Goal: Task Accomplishment & Management: Manage account settings

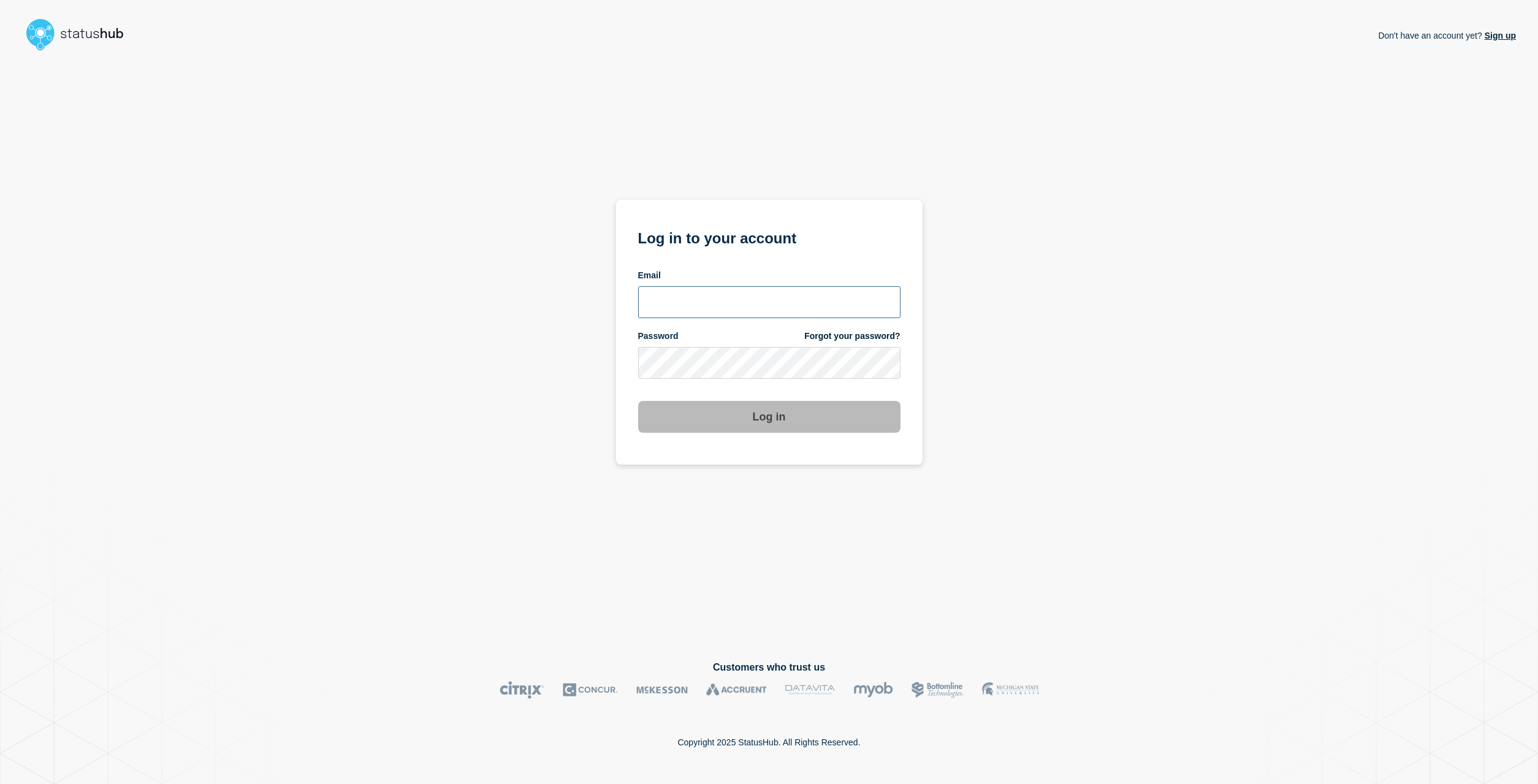
click at [754, 304] on input "email input" at bounding box center [769, 302] width 262 height 32
type input "soren.resbo@stil.dk"
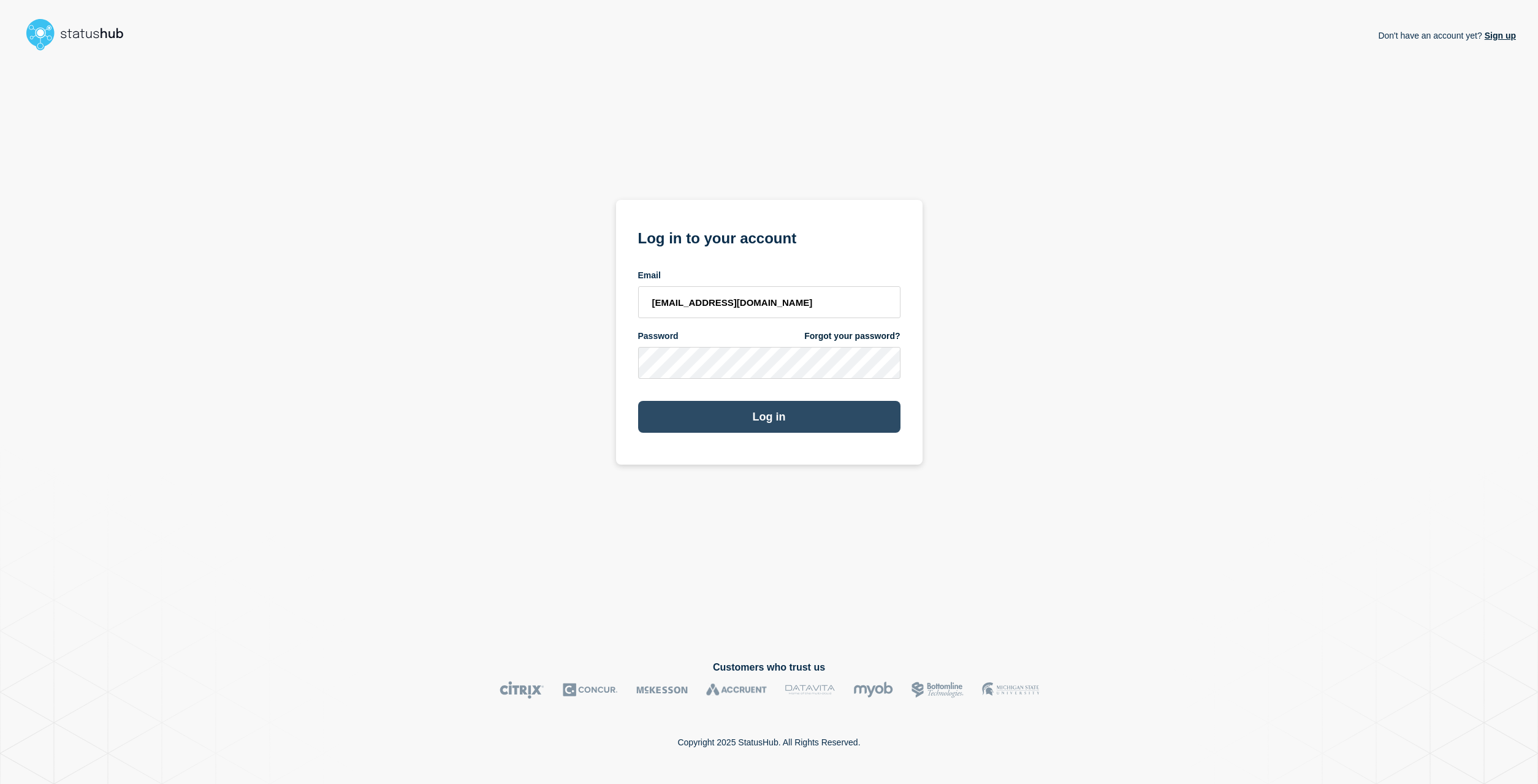
click at [777, 422] on button "Log in" at bounding box center [769, 417] width 262 height 32
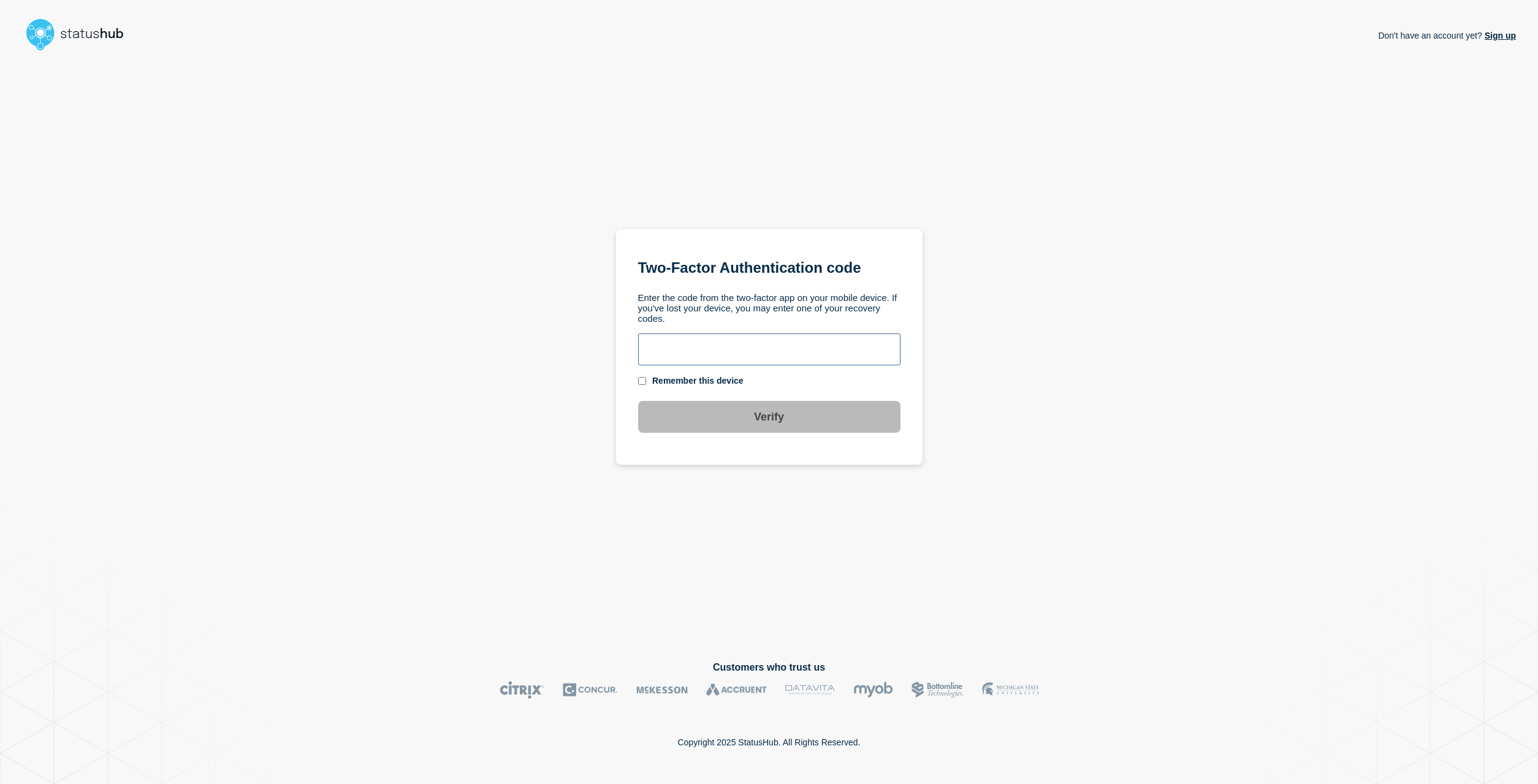
click at [691, 346] on input "text" at bounding box center [769, 349] width 262 height 32
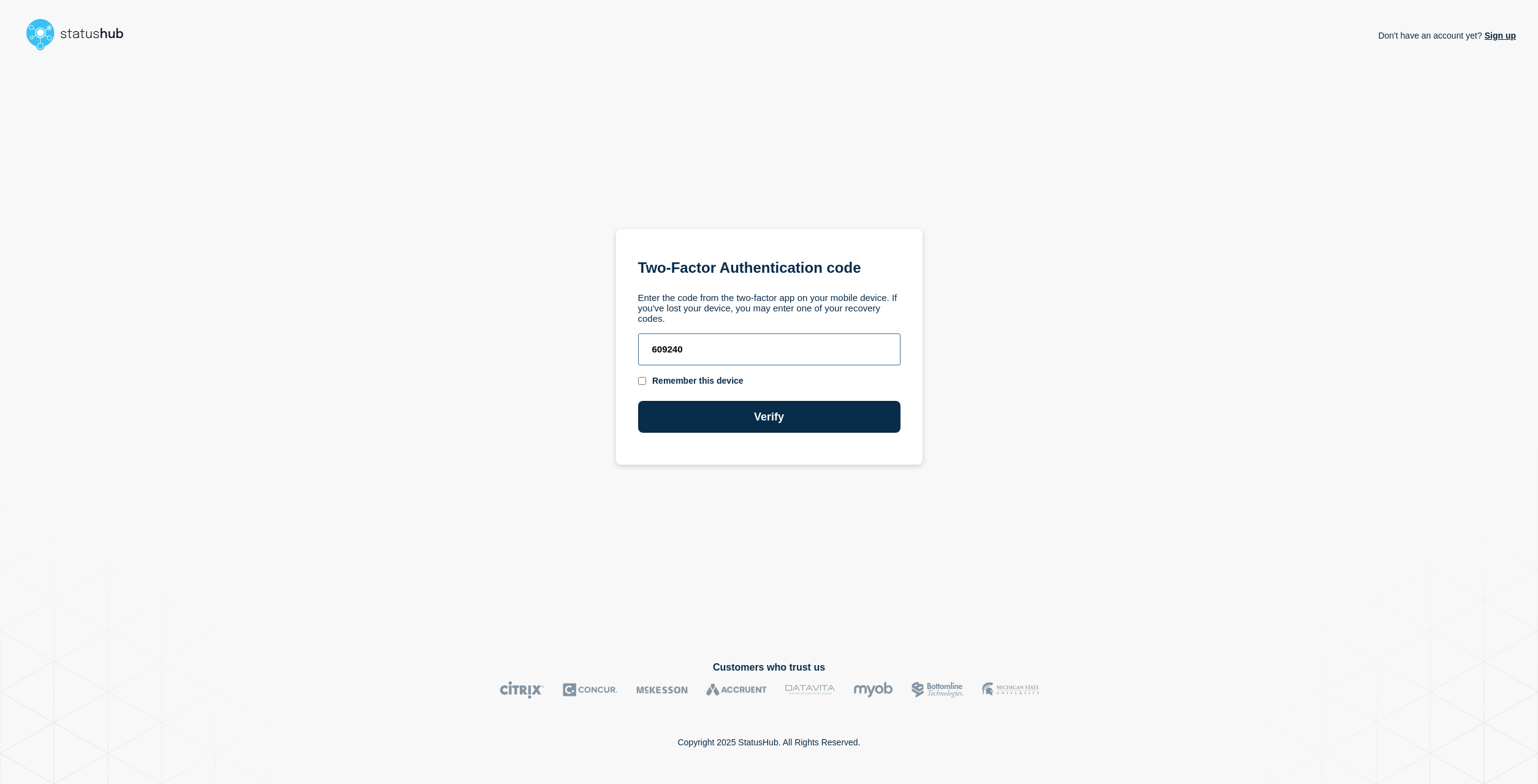
type input "609240"
click at [659, 381] on div "Remember this device" at bounding box center [698, 381] width 91 height 12
click at [642, 381] on input "checkbox" at bounding box center [642, 381] width 8 height 8
checkbox input "true"
click at [696, 420] on button "Verify" at bounding box center [769, 417] width 262 height 32
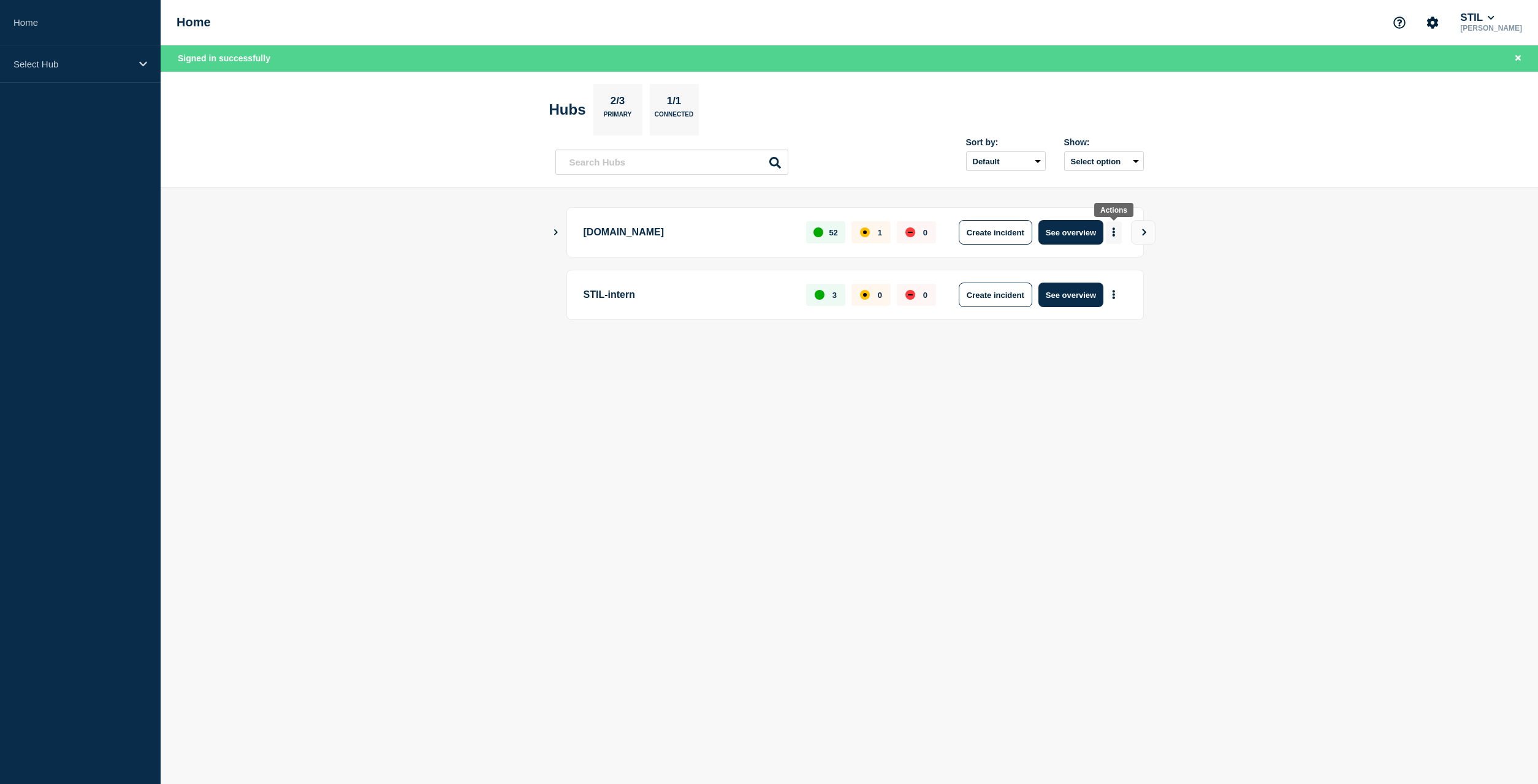
click at [1113, 233] on icon "More actions" at bounding box center [1114, 233] width 3 height 9
click at [1074, 237] on button "See overview" at bounding box center [1070, 233] width 65 height 25
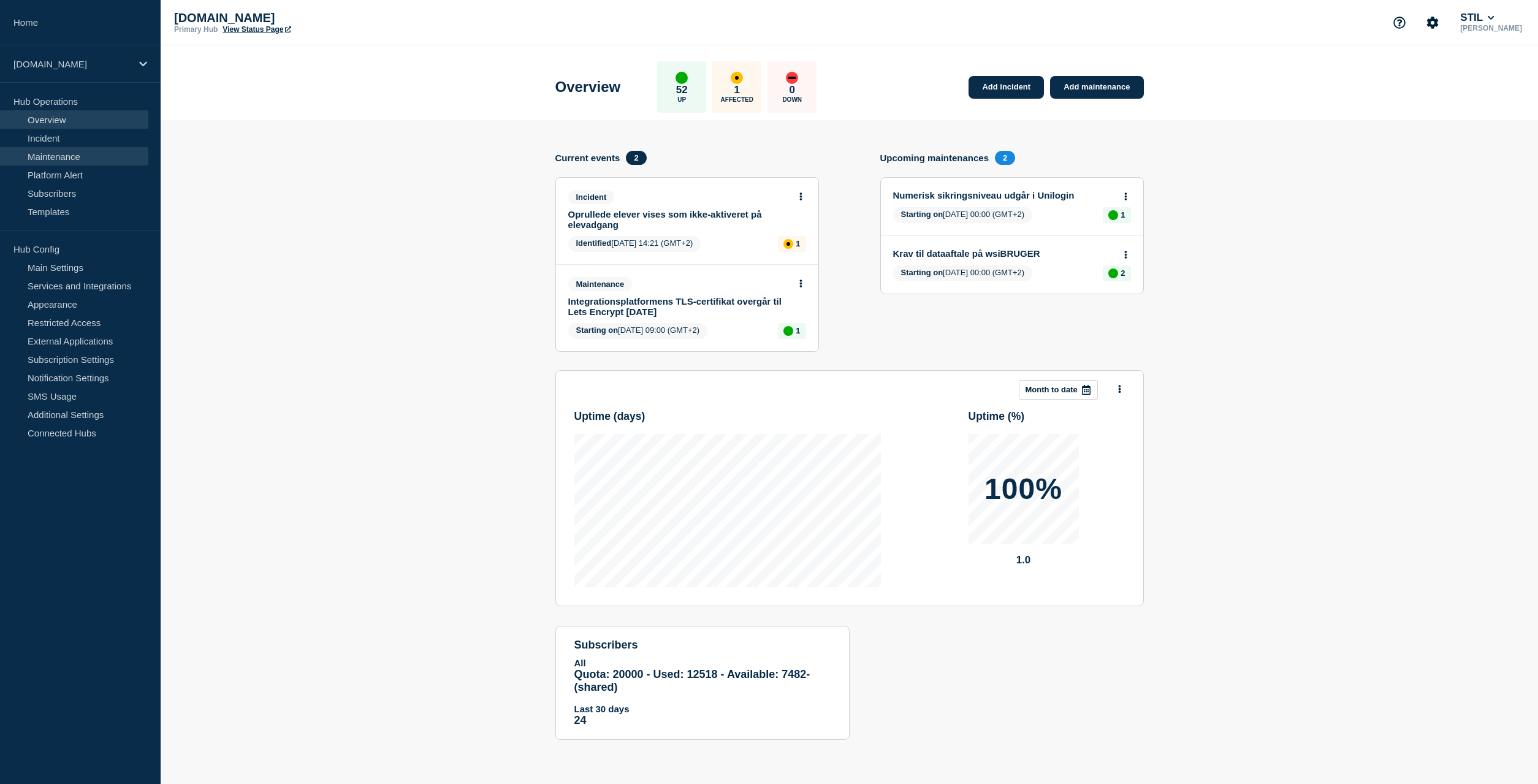
click at [71, 160] on link "Maintenance" at bounding box center [74, 156] width 148 height 18
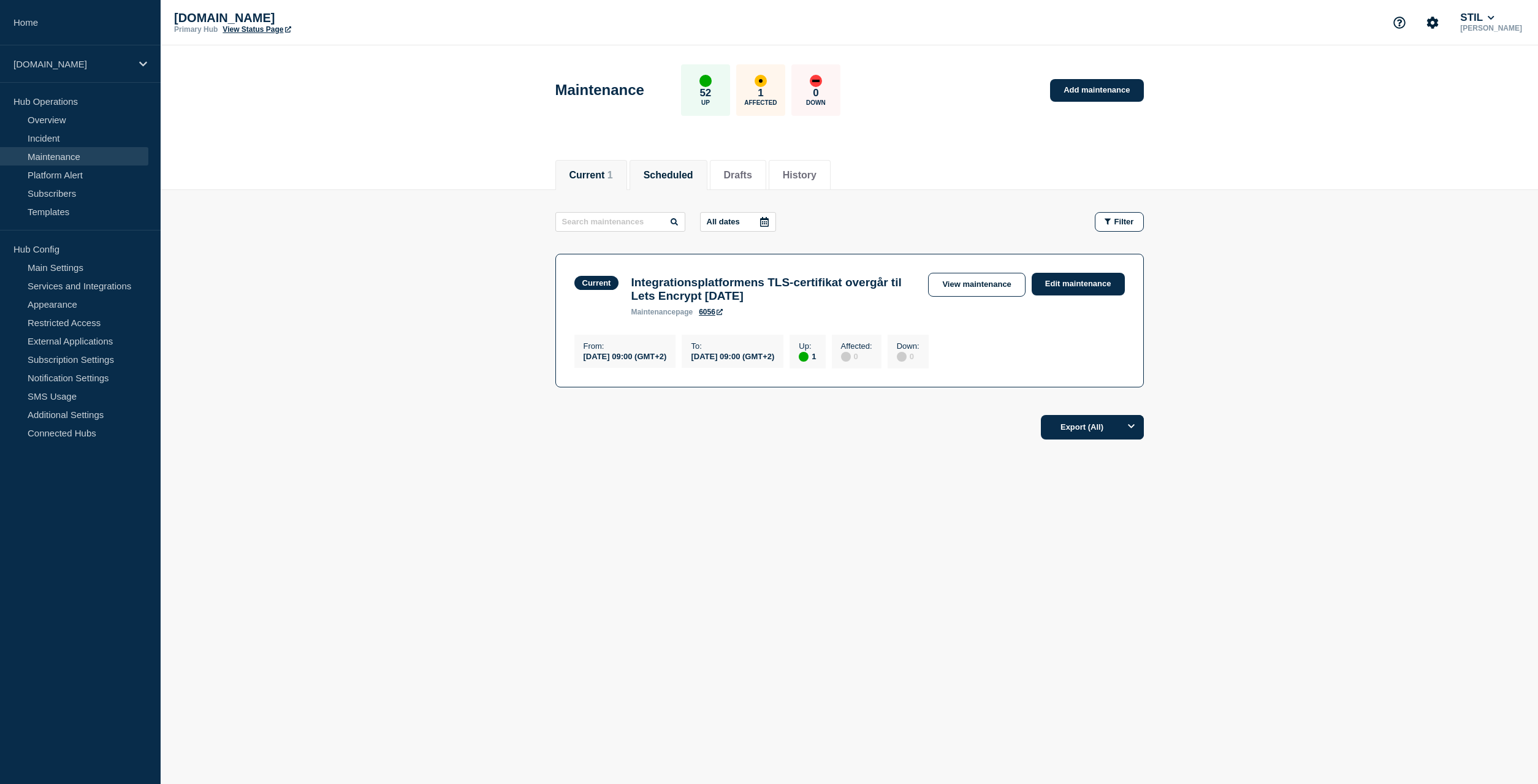
click at [680, 172] on button "Scheduled" at bounding box center [668, 175] width 50 height 11
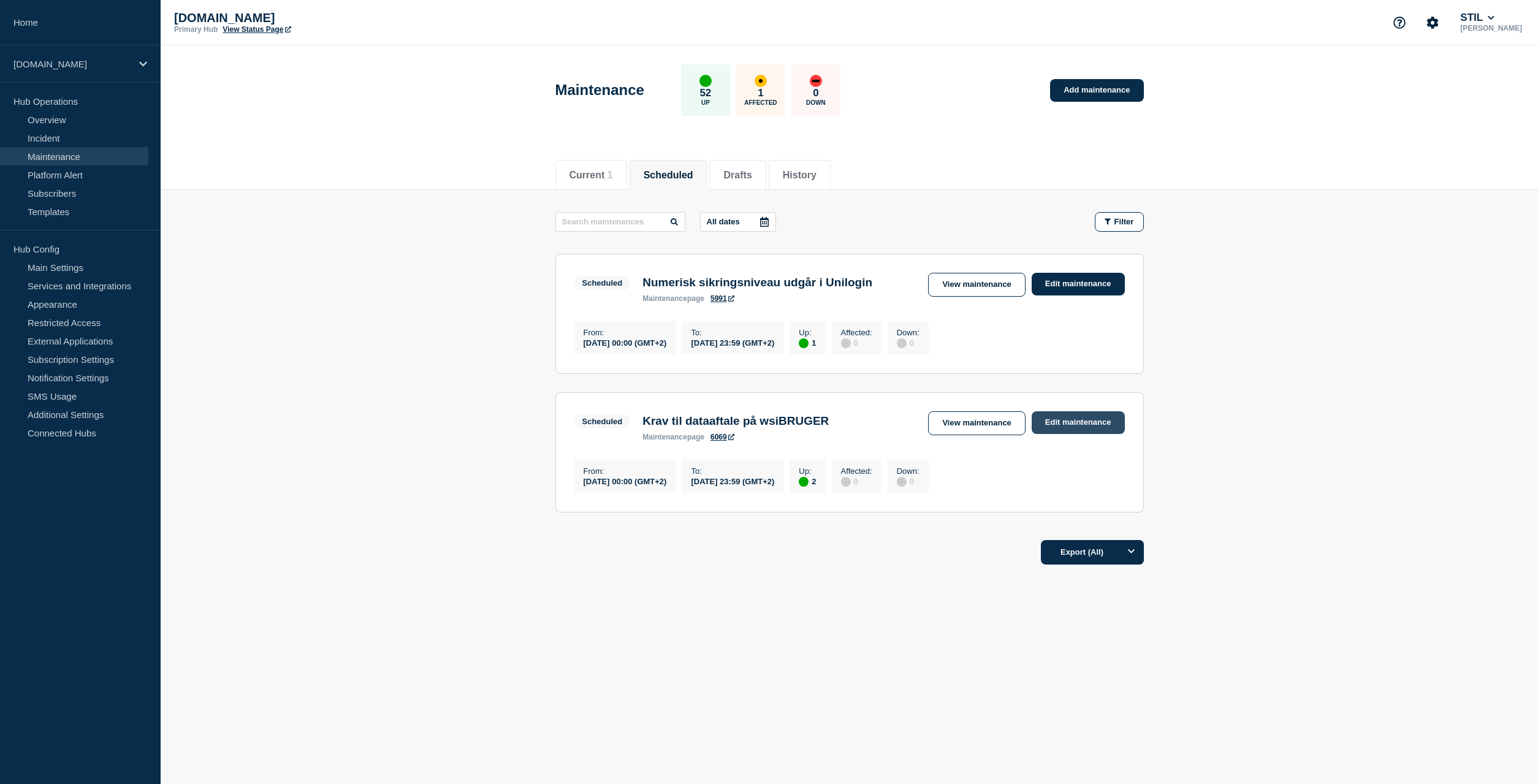
click at [1082, 433] on link "Edit maintenance" at bounding box center [1078, 422] width 93 height 23
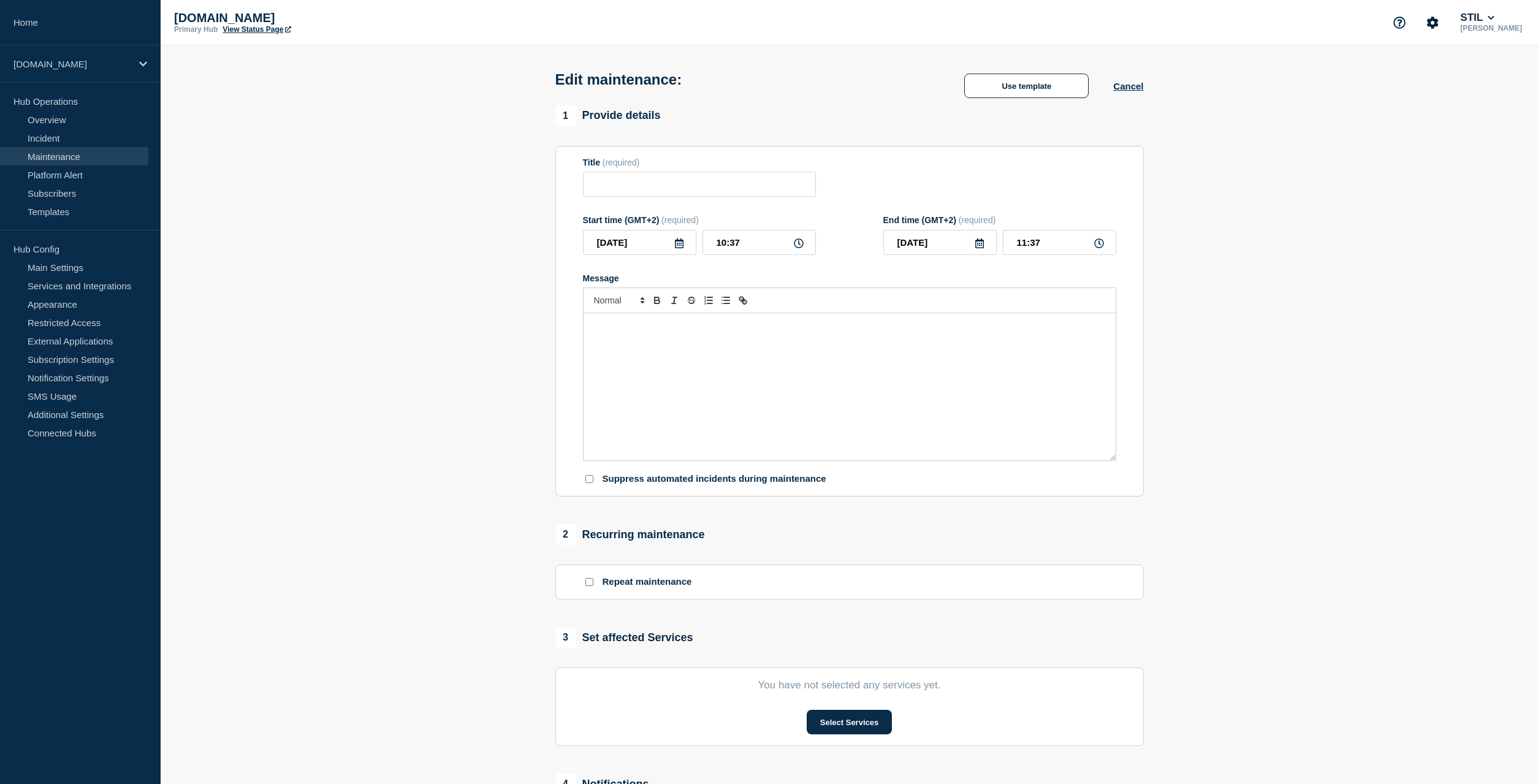
type input "Krav til dataaftale på wsiBRUGER"
type input "[DATE]"
type input "00:00"
type input "[DATE]"
type input "23:59"
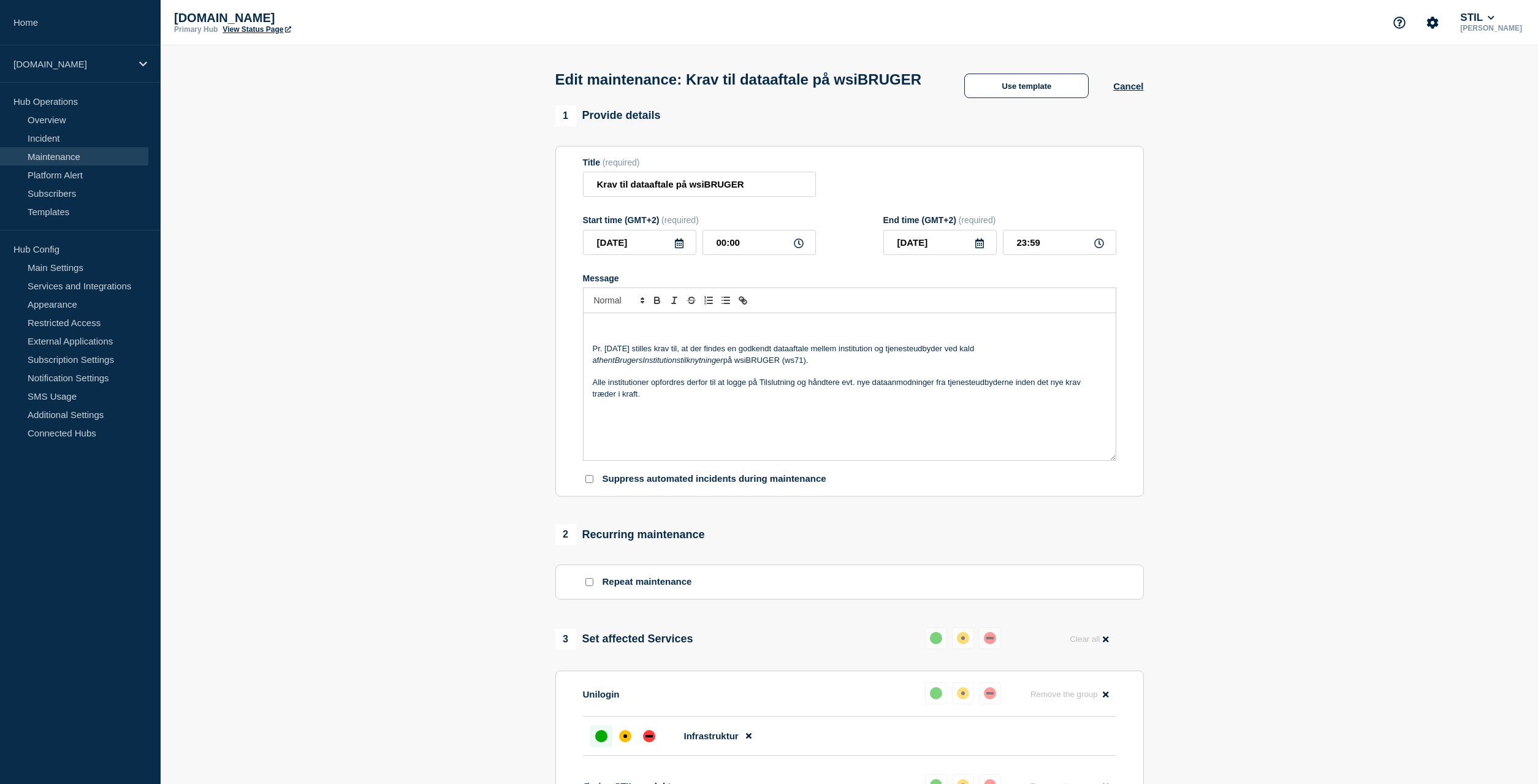
click at [629, 347] on div "Pr. [DATE] stilles krav til, at der findes en godkendt dataaftale mellem instit…" at bounding box center [849, 386] width 532 height 147
drag, startPoint x: 606, startPoint y: 374, endPoint x: 659, endPoint y: 372, distance: 53.0
click at [659, 366] on p "Pr. [DATE] stilles krav til, at der findes en godkendt dataaftale mellem instit…" at bounding box center [849, 354] width 514 height 23
click at [690, 301] on line "Toggle strikethrough text" at bounding box center [691, 301] width 8 height 1
click at [661, 366] on p "Pr. [DATE] stilles krav til, at der findes en godkendt dataaftale mellem instit…" at bounding box center [849, 354] width 514 height 23
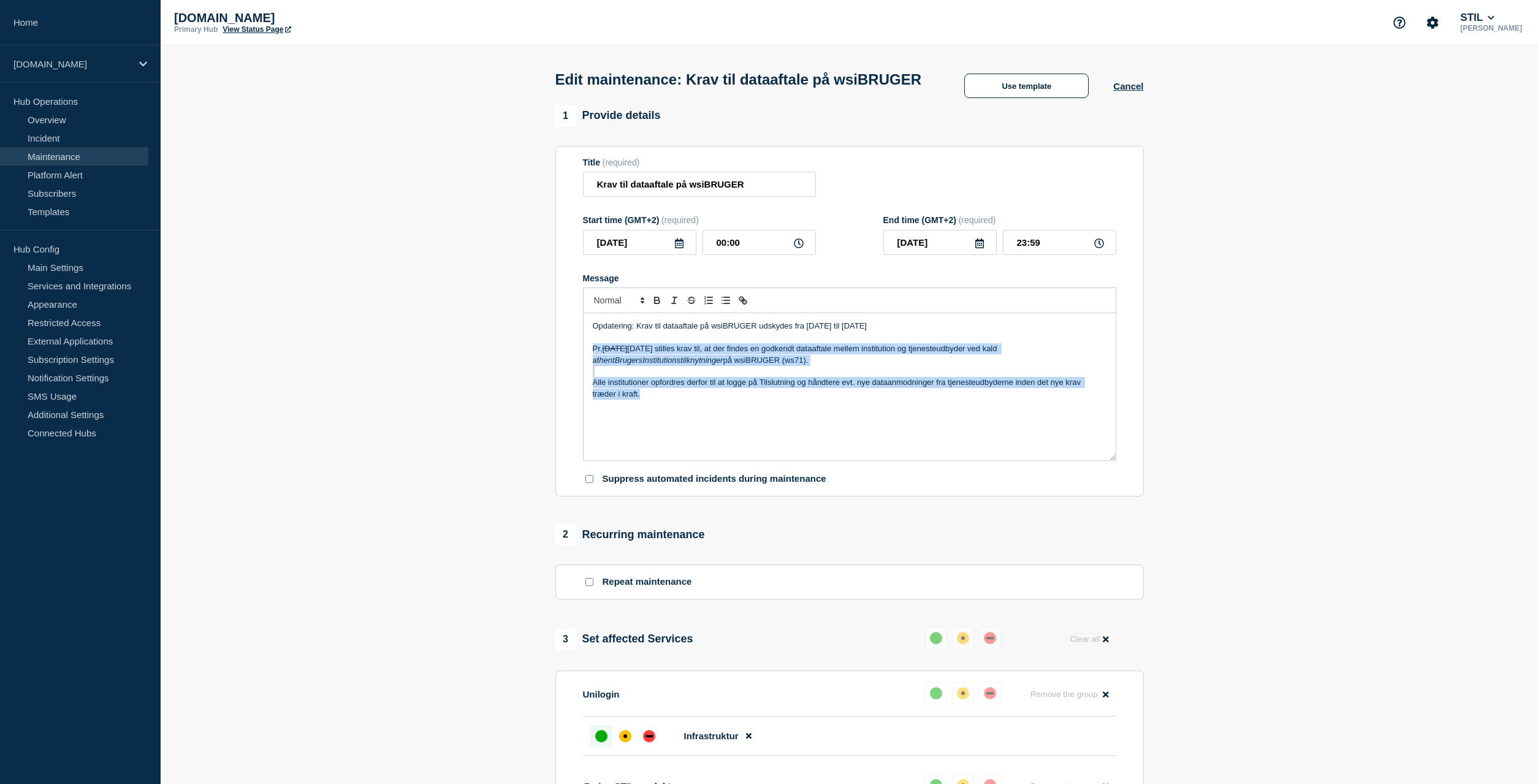
drag, startPoint x: 781, startPoint y: 449, endPoint x: 591, endPoint y: 374, distance: 204.3
click at [591, 374] on div "Opdatering: Krav til dataaftale på wsiBRUGER udskydes fra [DATE] til [DATE] Pr.…" at bounding box center [849, 386] width 532 height 147
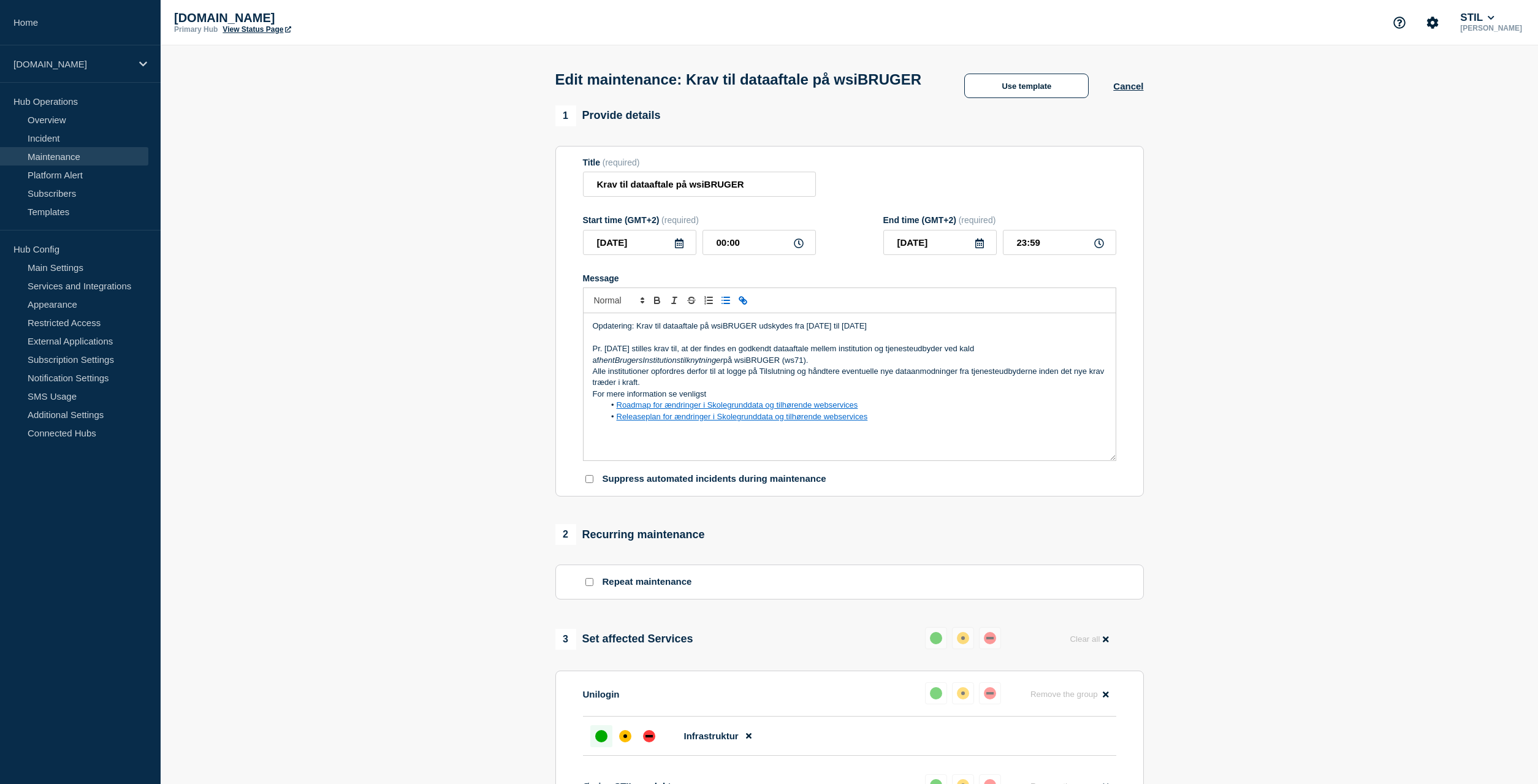
click at [668, 389] on p "Alle institutioner opfordres derfor til at logge på Tilslutning og håndtere eve…" at bounding box center [849, 377] width 514 height 23
click at [823, 366] on p "Pr. [DATE] stilles krav til, at der findes en godkendt dataaftale mellem instit…" at bounding box center [849, 354] width 514 height 23
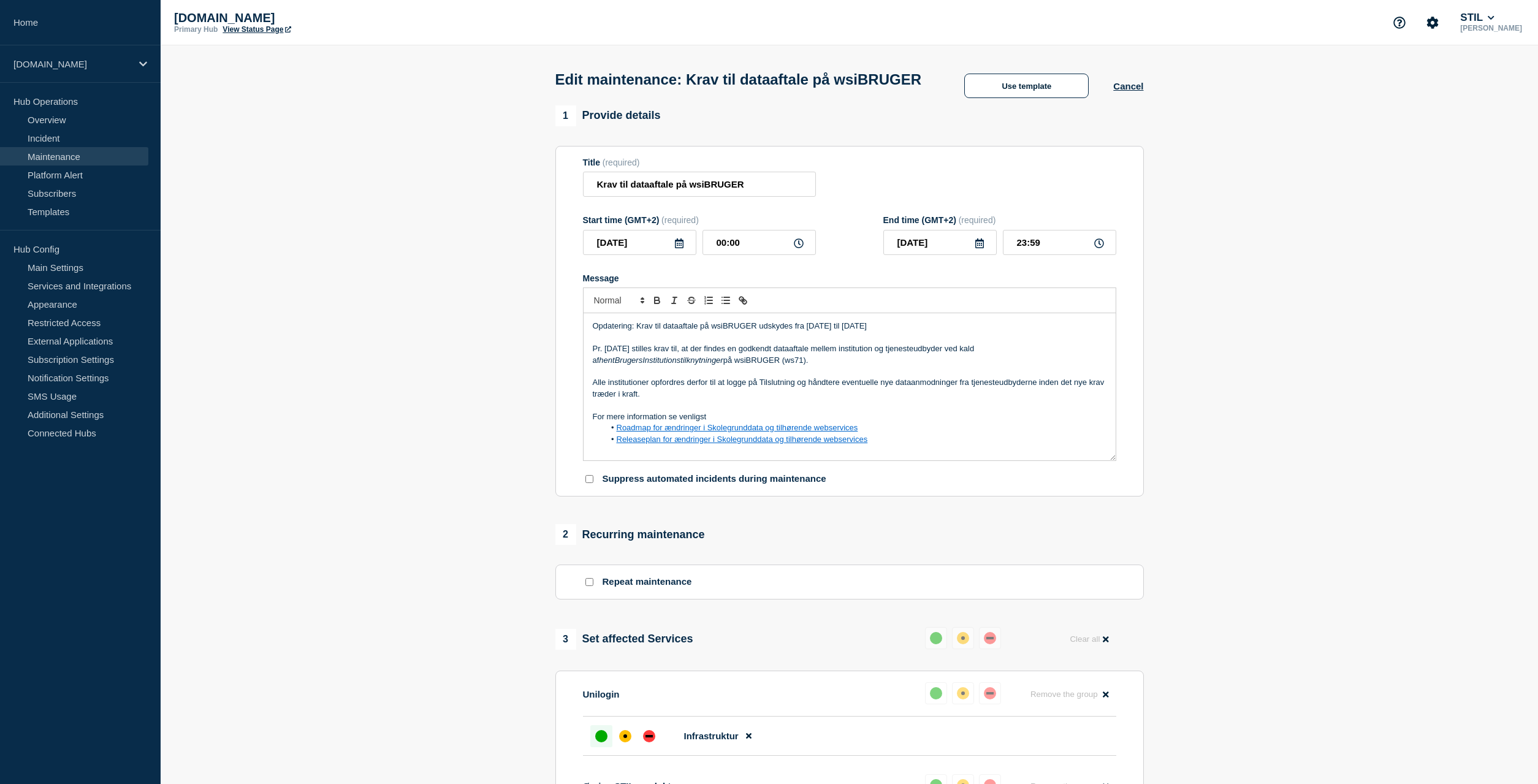
drag, startPoint x: 593, startPoint y: 353, endPoint x: 987, endPoint y: 343, distance: 394.1
click at [987, 343] on div "Opdatering: Krav til dataaftale på wsiBRUGER udskydes fra [DATE] til [DATE] Pr.…" at bounding box center [849, 386] width 532 height 147
click at [672, 306] on icon "Toggle italic text" at bounding box center [674, 300] width 11 height 11
click at [917, 377] on p "Message" at bounding box center [849, 371] width 514 height 11
click at [681, 248] on icon at bounding box center [679, 243] width 8 height 10
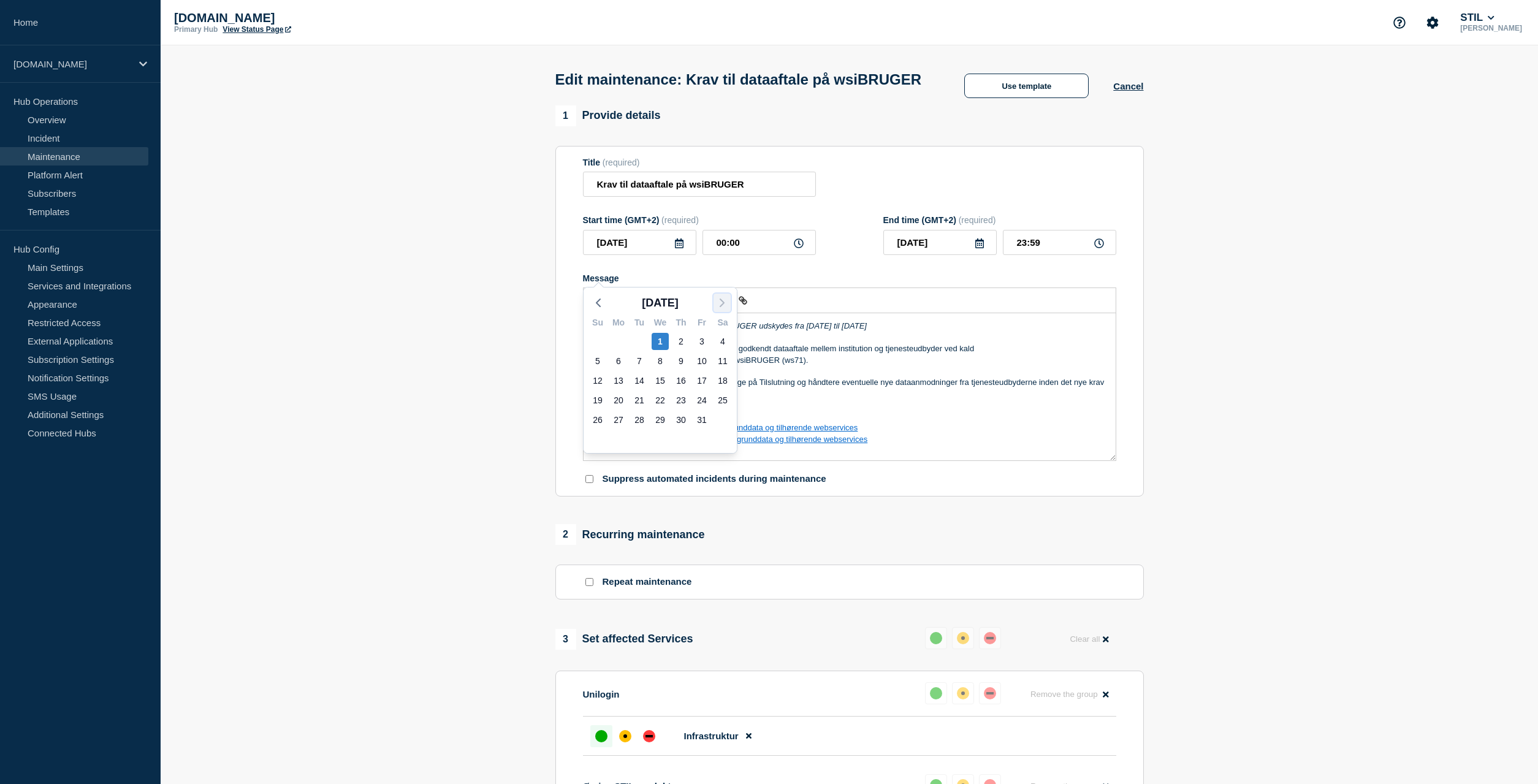
click at [723, 302] on polyline "button" at bounding box center [722, 302] width 4 height 7
click at [723, 306] on icon "button" at bounding box center [722, 302] width 15 height 15
click at [619, 342] on div "1" at bounding box center [618, 341] width 17 height 17
type input "[DATE]"
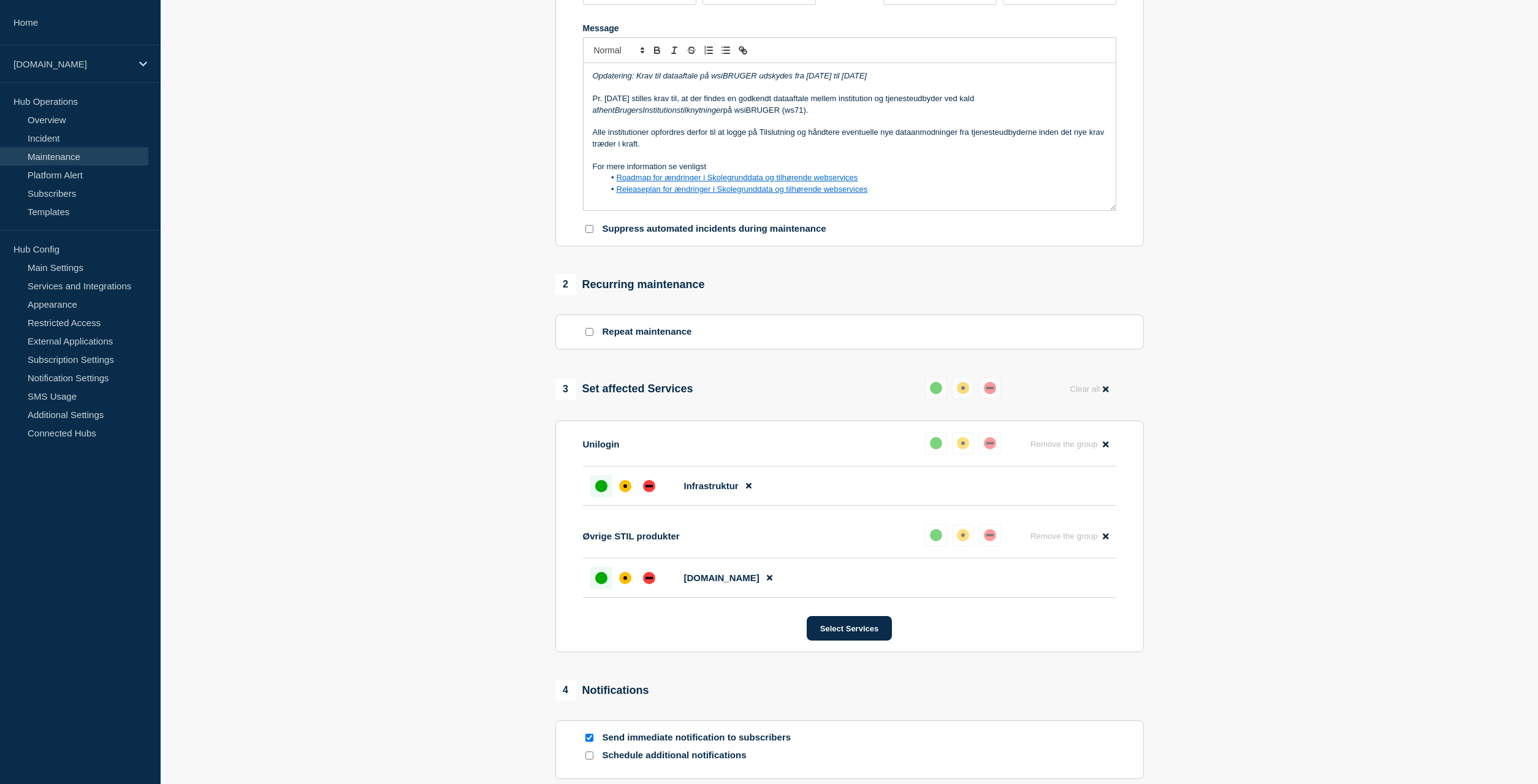
scroll to position [409, 0]
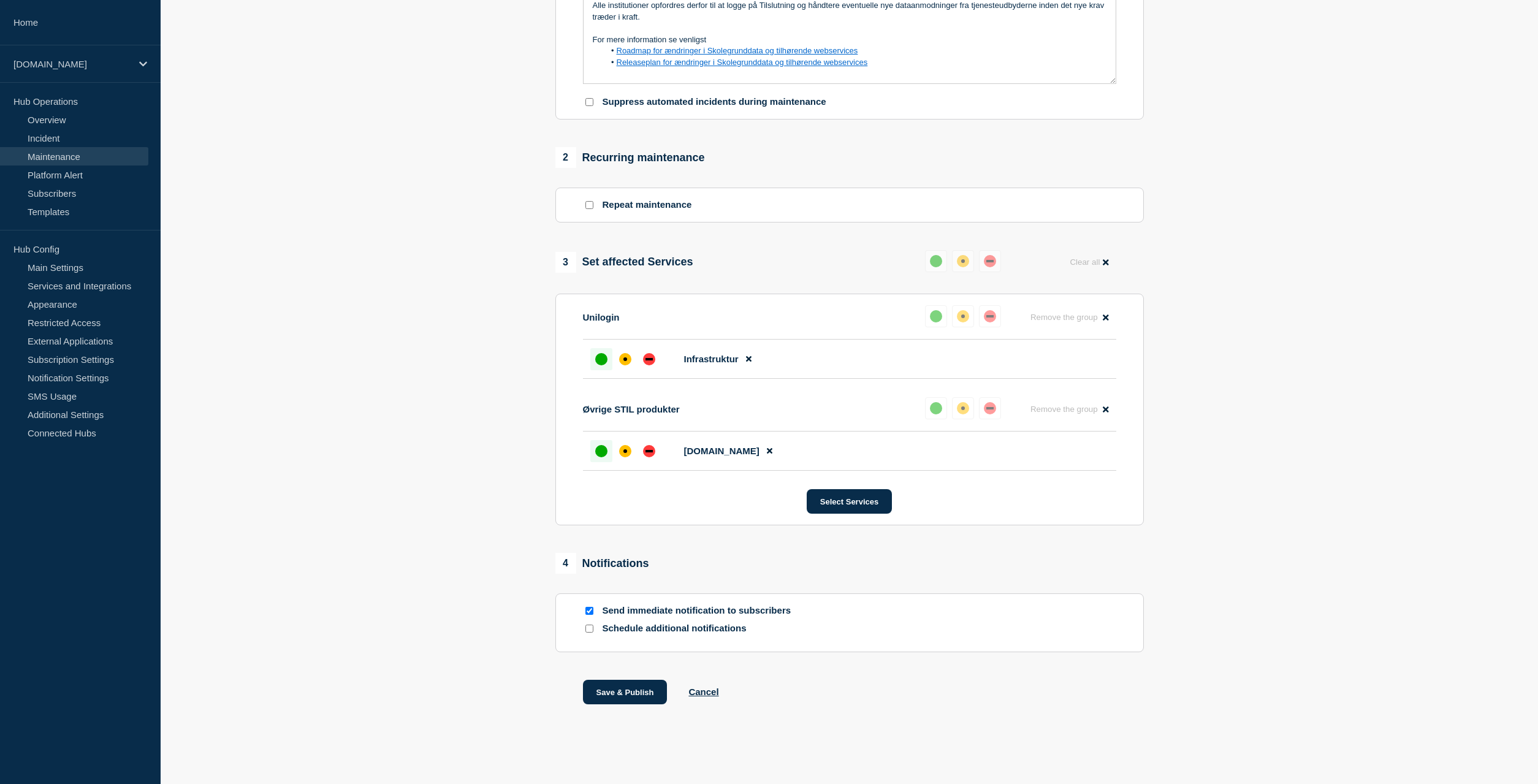
click at [589, 610] on input "Send immediate notification to subscribers" at bounding box center [589, 611] width 8 height 8
checkbox input "true"
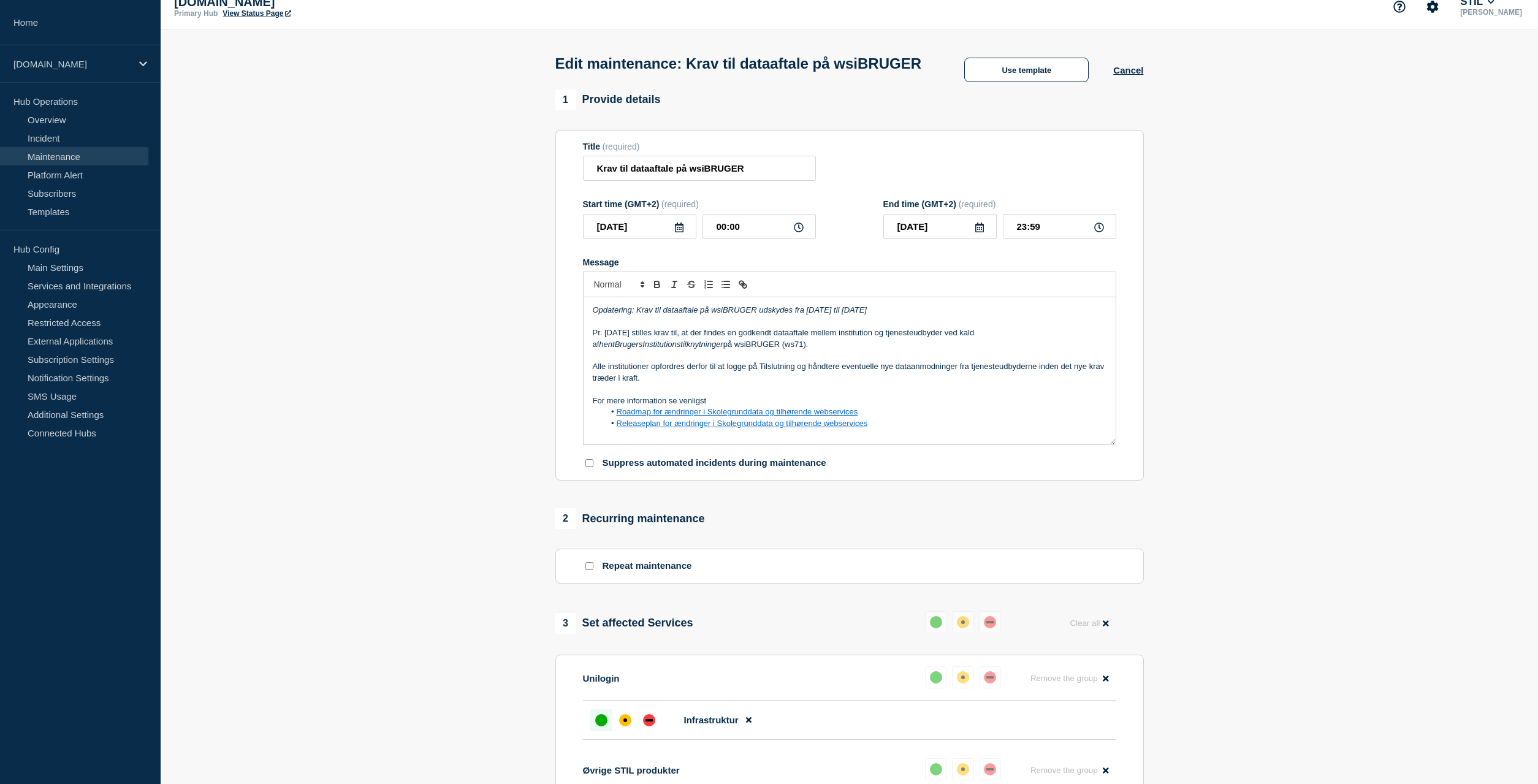
scroll to position [0, 0]
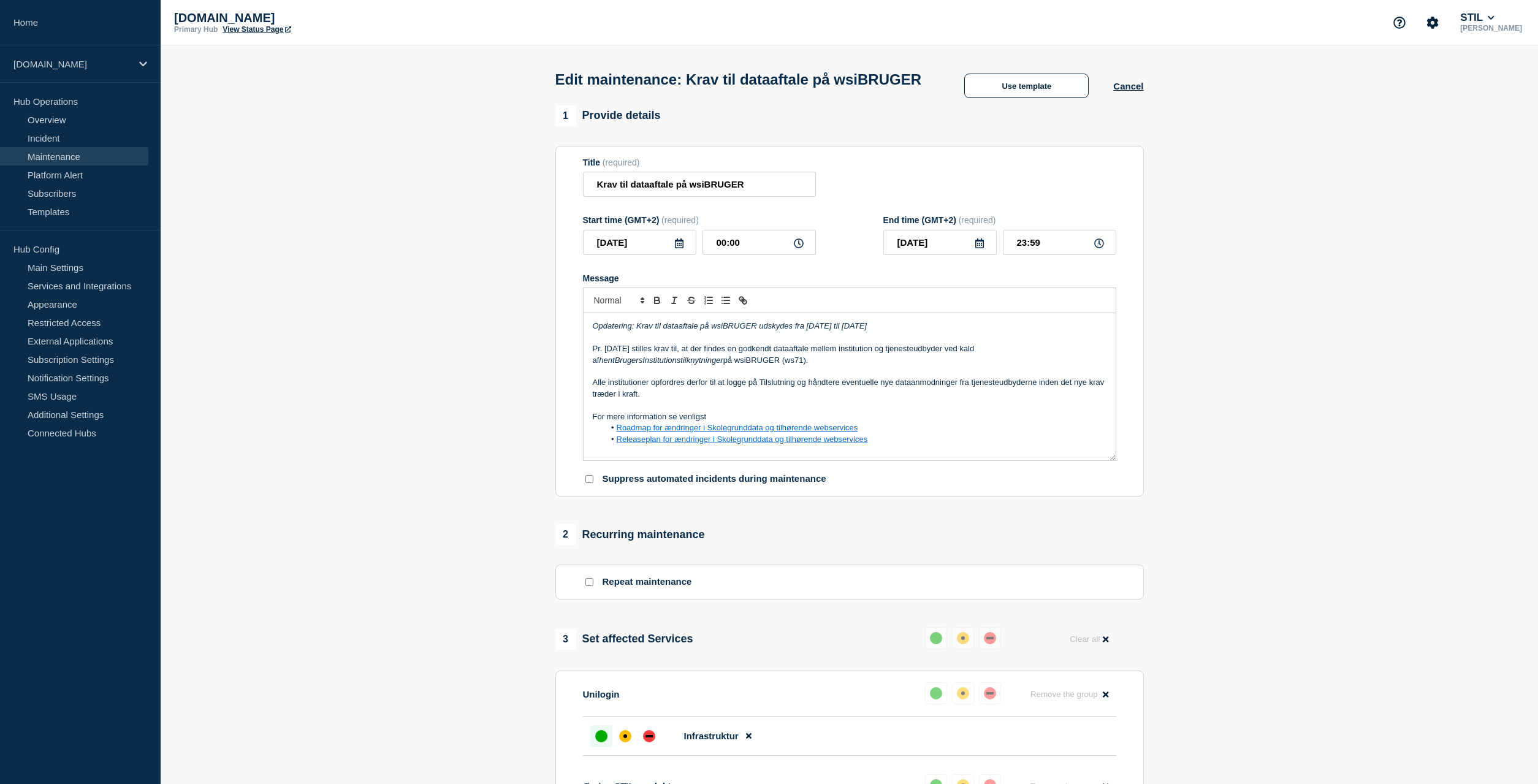
click at [1248, 452] on section "1 Provide details Title (required) Krav til dataaftale på wsiBRUGER Start time …" at bounding box center [849, 608] width 1377 height 1007
click at [1279, 322] on section "1 Provide details Title (required) Krav til dataaftale på wsiBRUGER Start time …" at bounding box center [849, 608] width 1377 height 1007
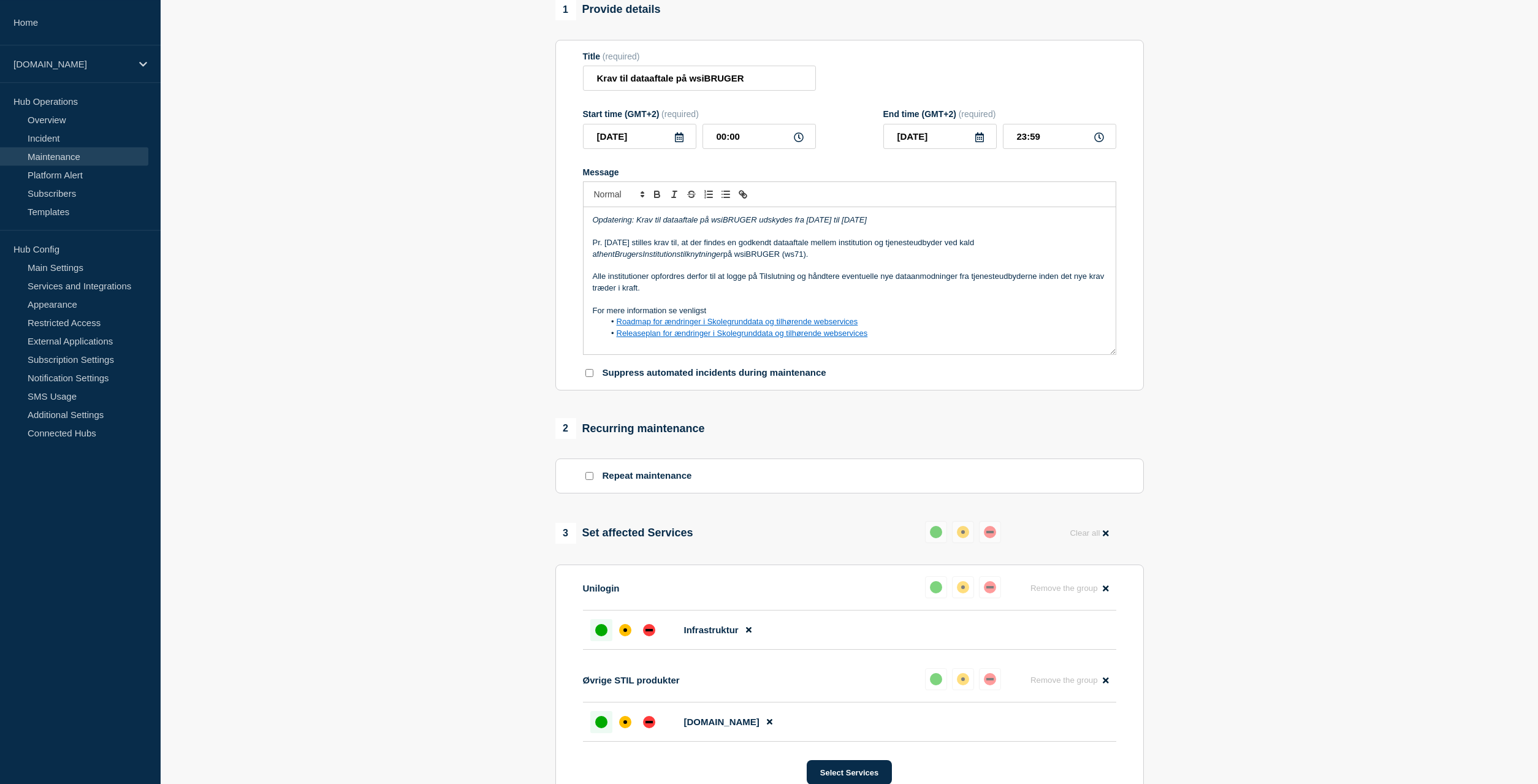
scroll to position [34, 0]
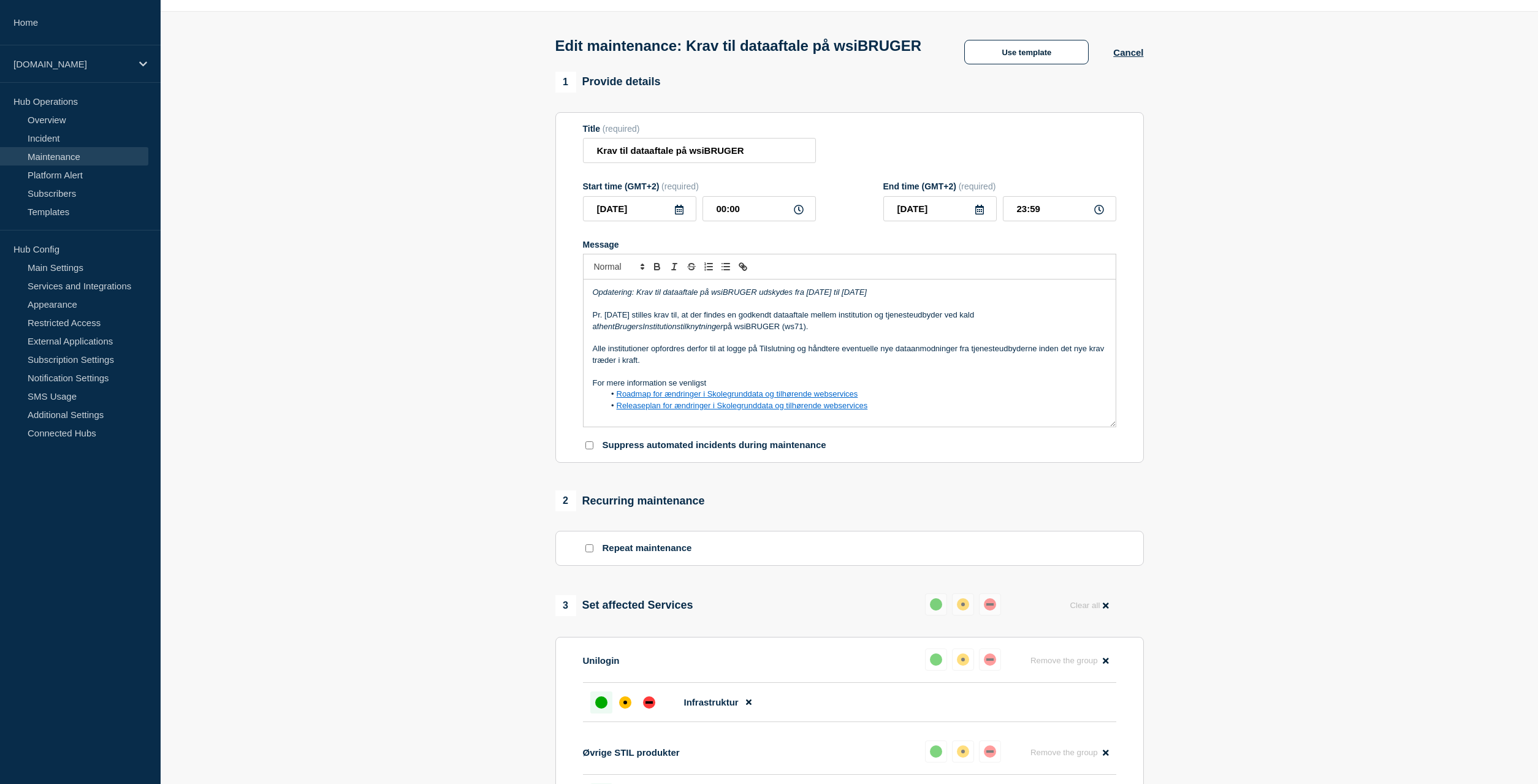
click at [1281, 464] on section "1 Provide details Title (required) Krav til dataaftale på wsiBRUGER Start time …" at bounding box center [849, 575] width 1377 height 1007
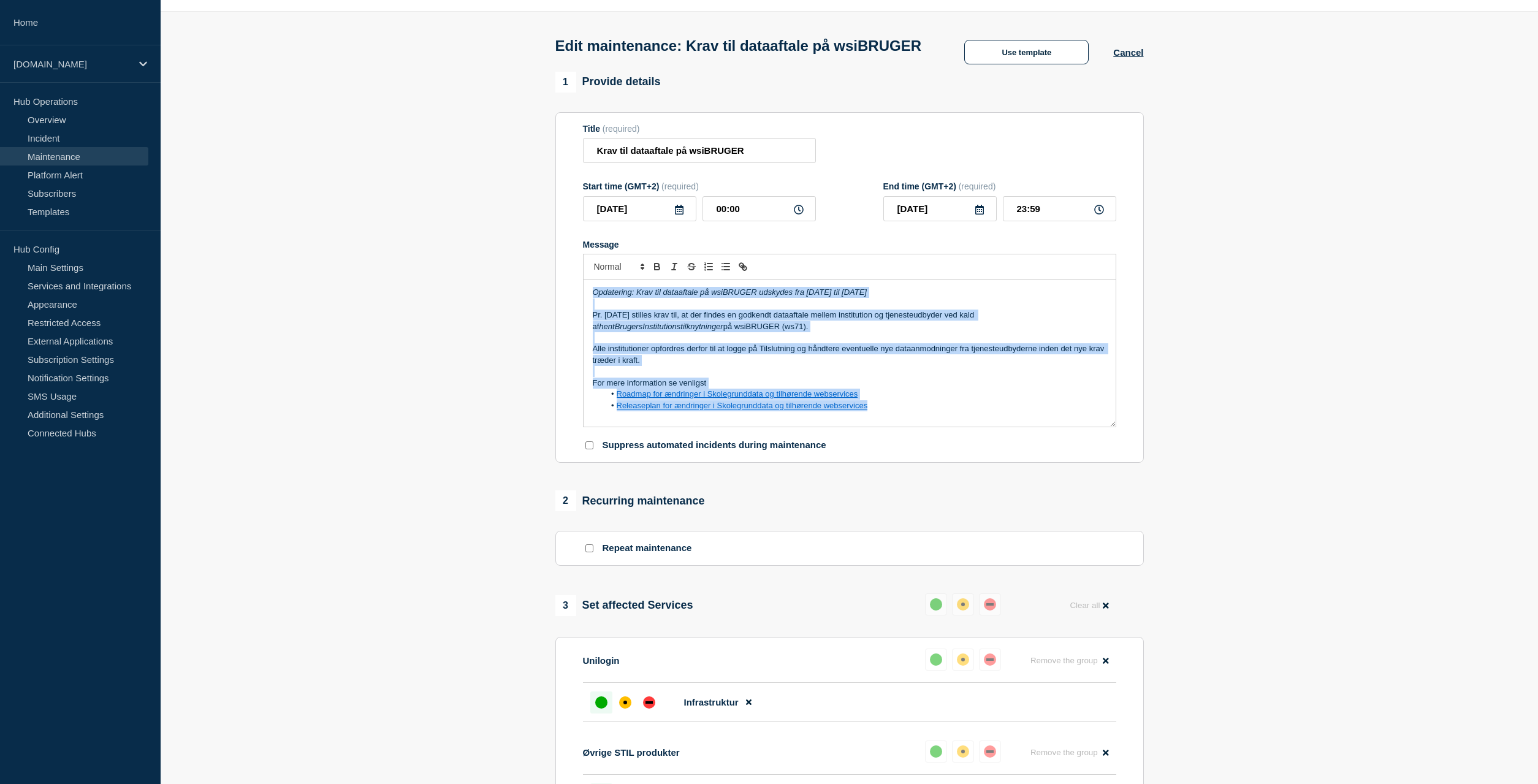
drag, startPoint x: 953, startPoint y: 432, endPoint x: 460, endPoint y: 174, distance: 556.4
click at [583, 280] on div "Opdatering: Krav til dataaftale på wsiBRUGER udskydes fra [DATE] til [DATE] Pr.…" at bounding box center [849, 353] width 532 height 147
copy div "Opdatering: Krav til dataaftale på wsiBRUGER udskydes fra [DATE] til [DATE] Pr.…"
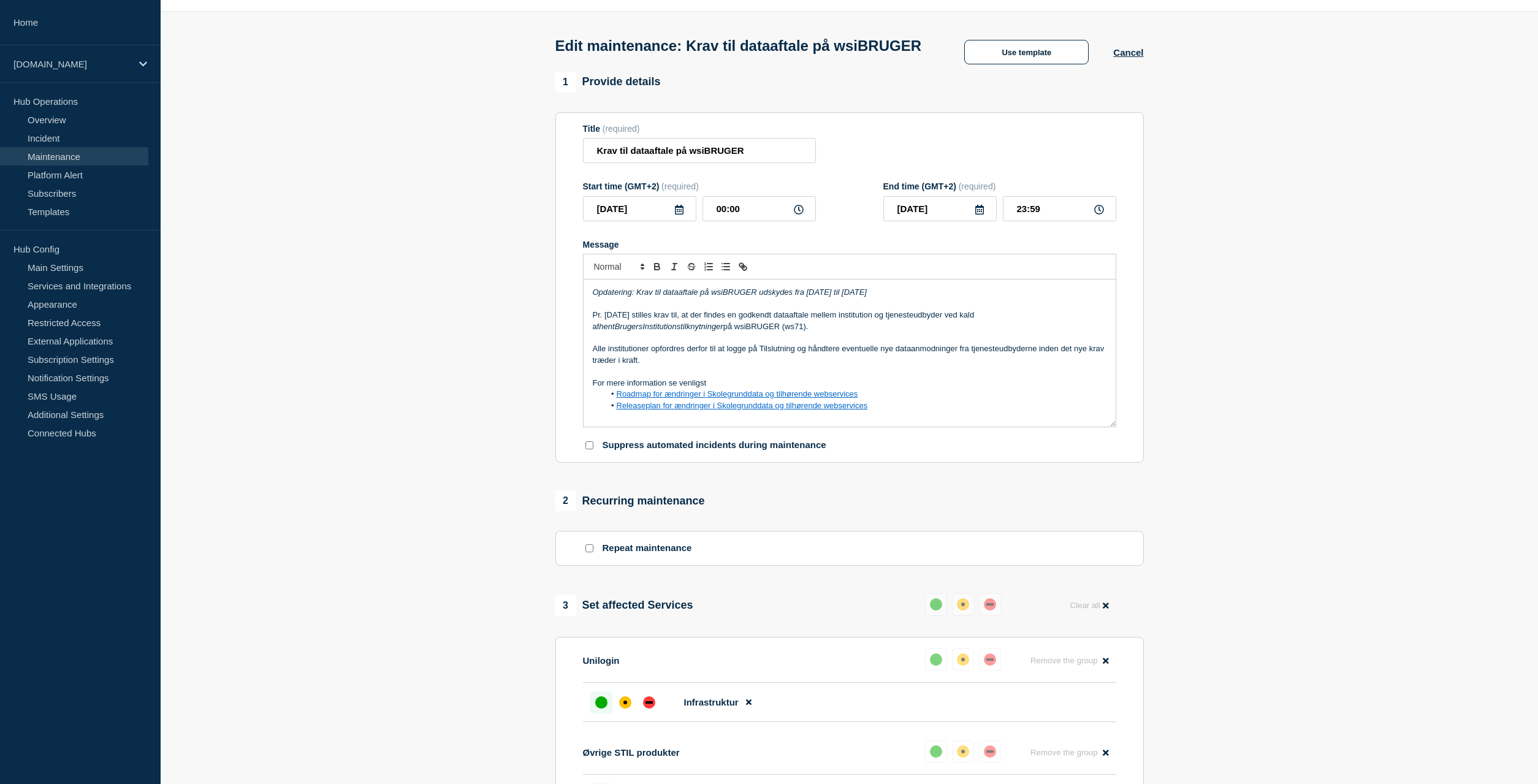
click at [1277, 310] on section "1 Provide details Title (required) Krav til dataaftale på wsiBRUGER Start time …" at bounding box center [849, 575] width 1377 height 1007
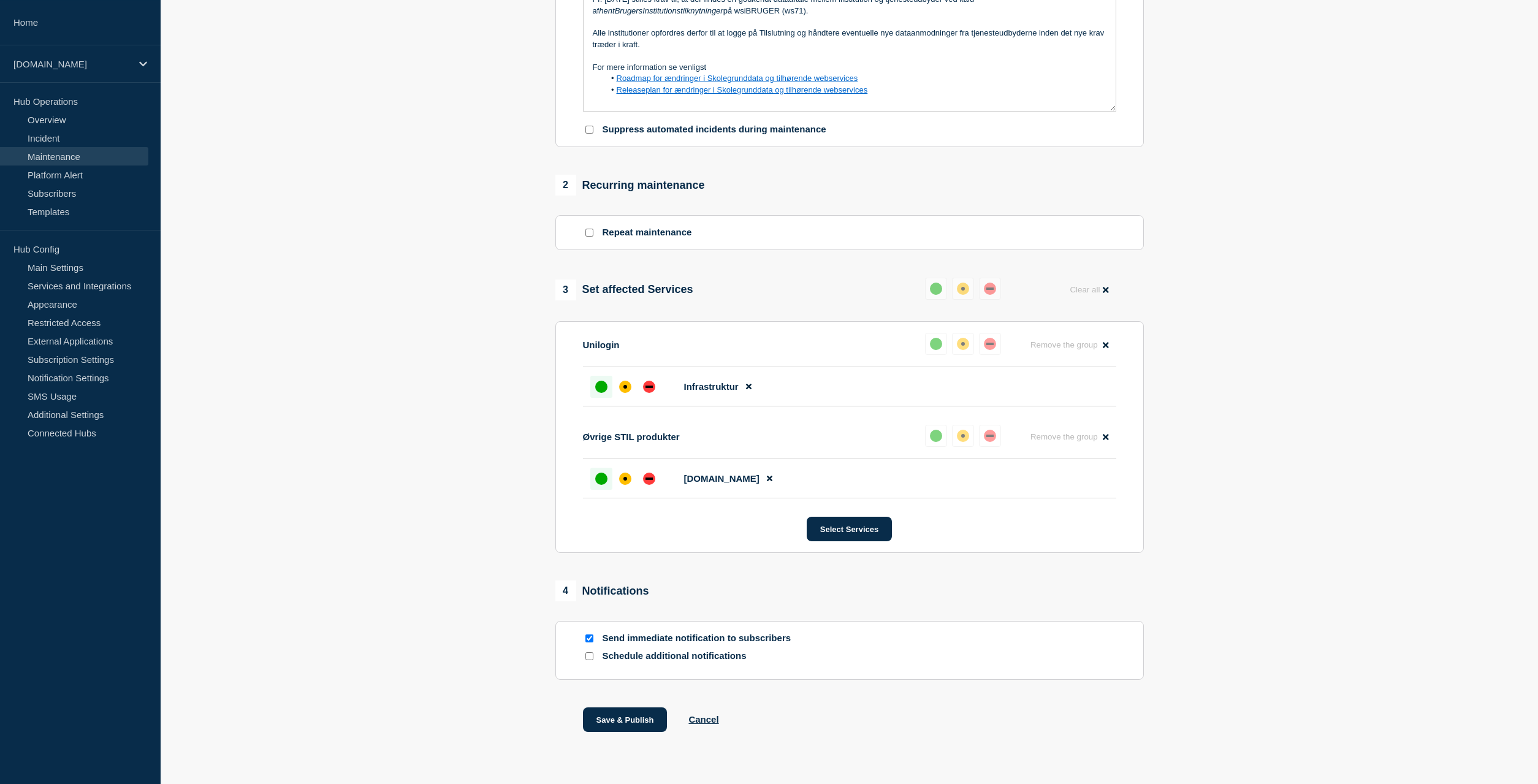
scroll to position [409, 0]
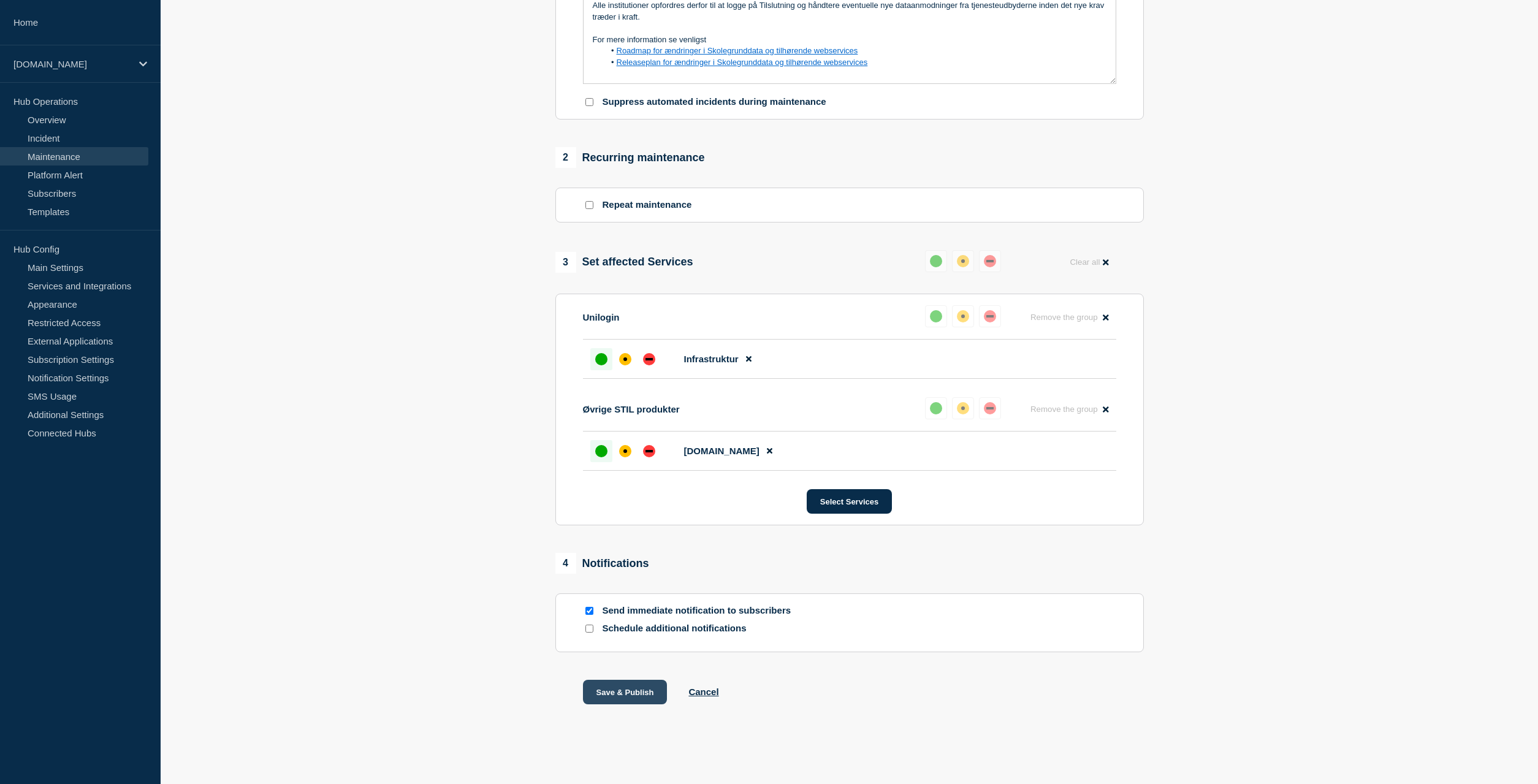
click at [621, 693] on button "Save & Publish" at bounding box center [625, 692] width 84 height 25
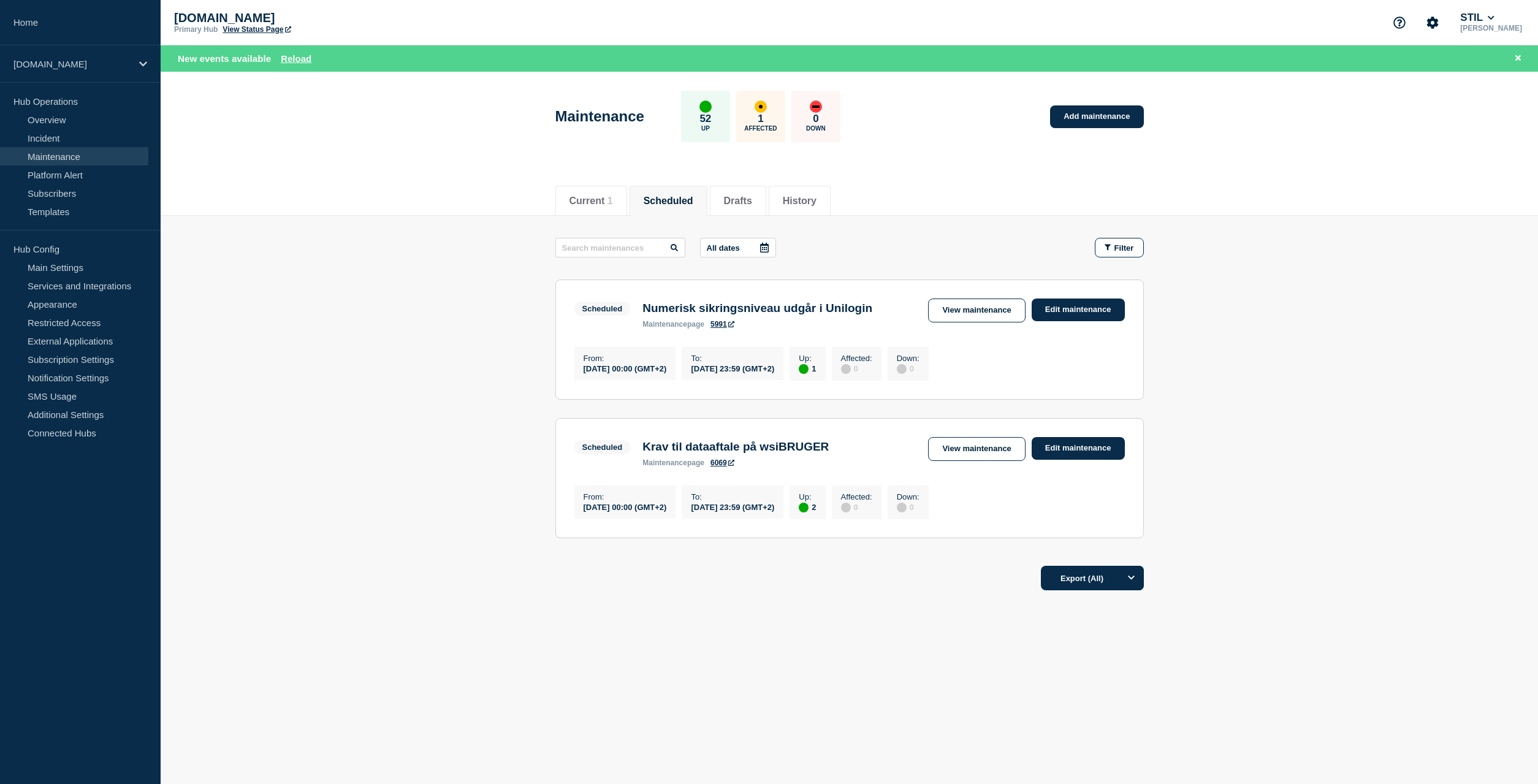
click at [719, 467] on link "6069" at bounding box center [722, 463] width 24 height 8
